Goal: Task Accomplishment & Management: Use online tool/utility

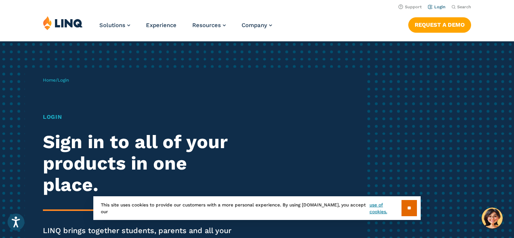
click at [438, 9] on link "Login" at bounding box center [437, 7] width 18 height 5
click at [410, 209] on input "**" at bounding box center [408, 208] width 15 height 16
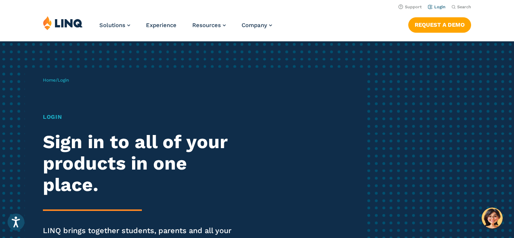
click at [433, 10] on li "Login" at bounding box center [437, 6] width 18 height 8
click at [433, 7] on link "Login" at bounding box center [437, 7] width 18 height 5
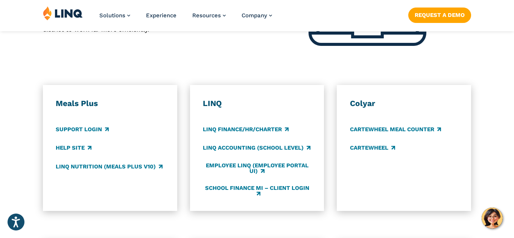
scroll to position [388, 0]
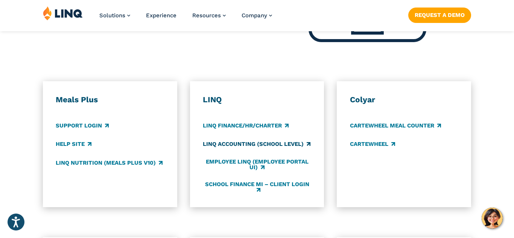
click at [296, 143] on link "LINQ Accounting (school level)" at bounding box center [257, 144] width 108 height 8
